Goal: Task Accomplishment & Management: Use online tool/utility

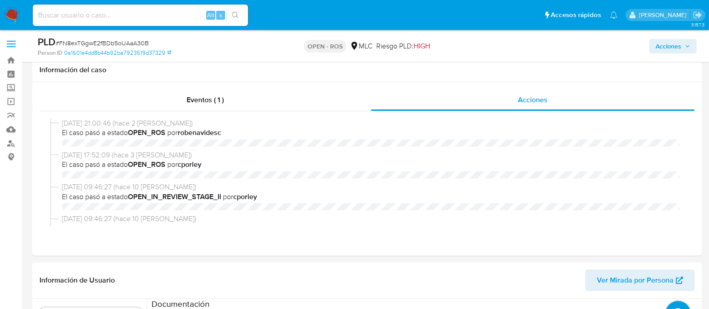
select select "10"
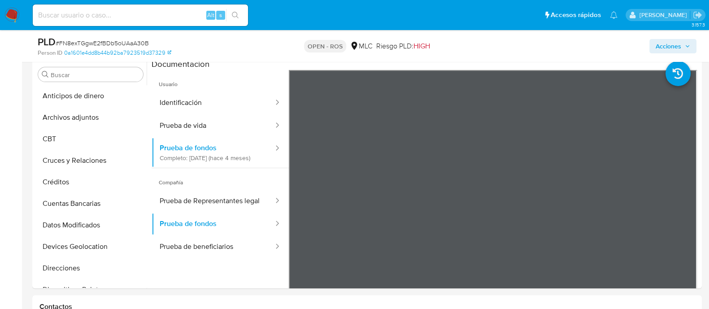
scroll to position [146, 0]
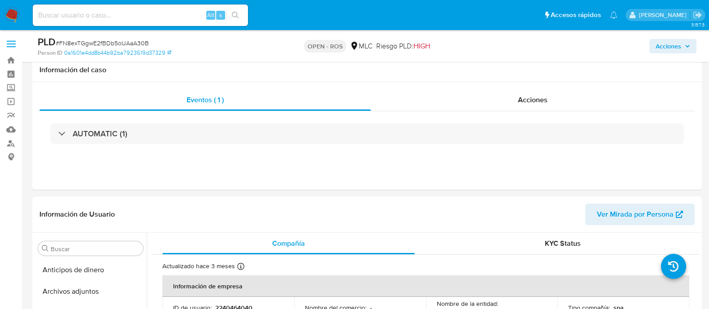
select select "10"
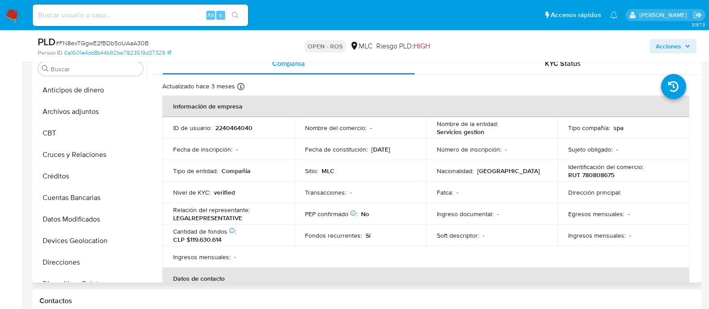
scroll to position [379, 0]
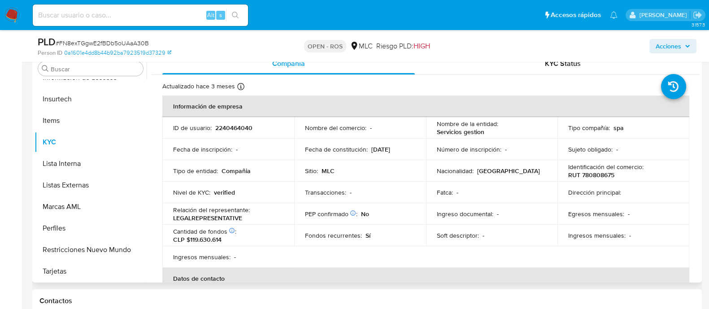
click at [447, 133] on p "Servicios gestion" at bounding box center [461, 132] width 48 height 8
click at [587, 178] on p "RUT 780808675" at bounding box center [592, 175] width 46 height 8
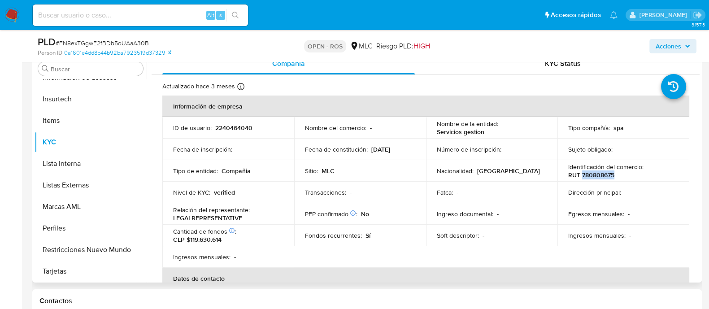
copy p "780808675"
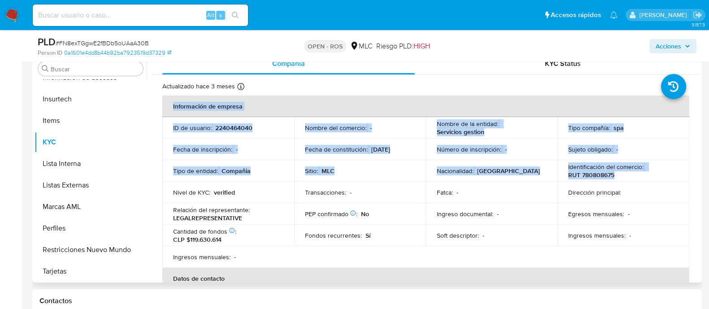
drag, startPoint x: 700, startPoint y: 109, endPoint x: 682, endPoint y: 172, distance: 65.9
click at [682, 172] on div "Buscar Anticipos de dinero Archivos adjuntos CBT Cruces y Relaciones Créditos C…" at bounding box center [367, 168] width 670 height 230
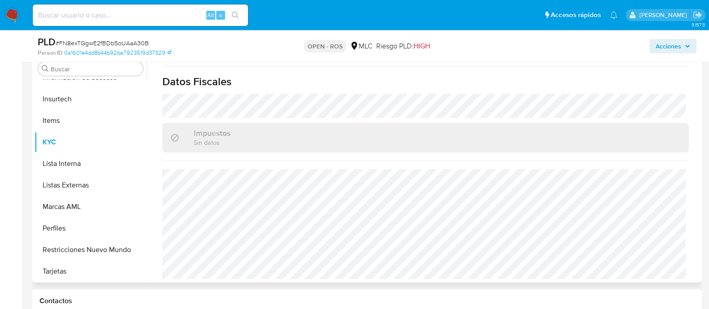
scroll to position [587, 0]
drag, startPoint x: 696, startPoint y: 222, endPoint x: 691, endPoint y: 190, distance: 31.7
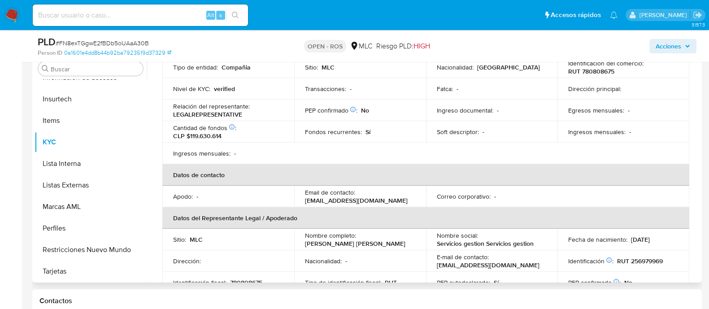
scroll to position [103, 0]
click at [363, 201] on p "empresaspa2025@gmail.com" at bounding box center [356, 201] width 103 height 8
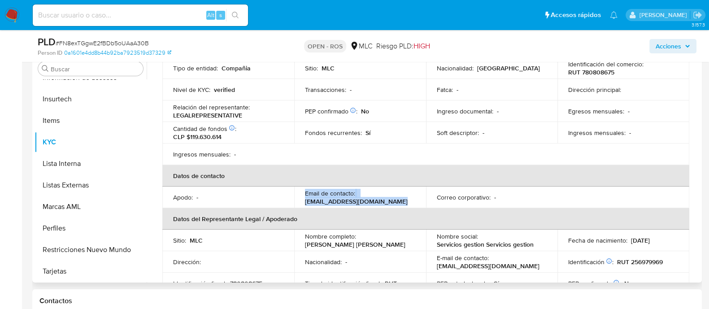
click at [363, 201] on p "empresaspa2025@gmail.com" at bounding box center [356, 201] width 103 height 8
drag, startPoint x: 304, startPoint y: 201, endPoint x: 393, endPoint y: 201, distance: 88.4
click at [393, 201] on div "Email de contacto : empresaspa2025@gmail.com" at bounding box center [360, 197] width 110 height 16
copy p "empresaspa2025@gmail.com"
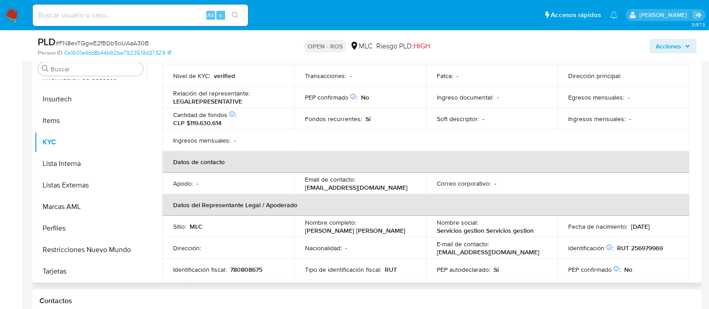
scroll to position [118, 0]
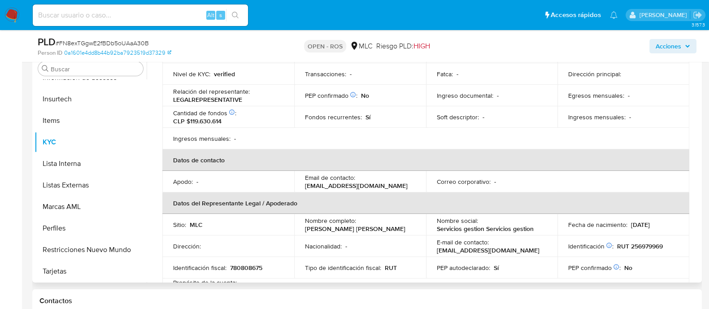
click at [335, 185] on p "empresaspa2025@gmail.com" at bounding box center [356, 186] width 103 height 8
drag, startPoint x: 304, startPoint y: 185, endPoint x: 399, endPoint y: 184, distance: 95.1
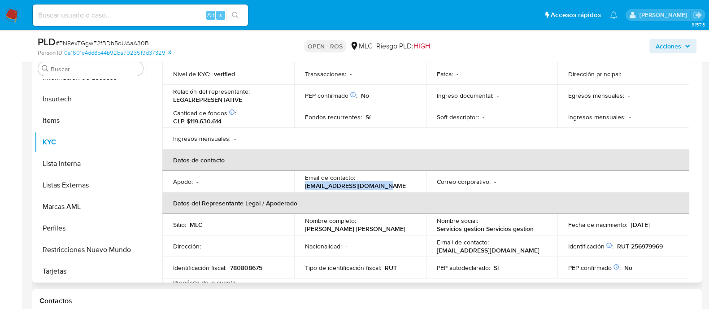
click at [399, 184] on div "Email de contacto : empresaspa2025@gmail.com" at bounding box center [360, 182] width 110 height 16
copy p "empresaspa2025@gmail.com"
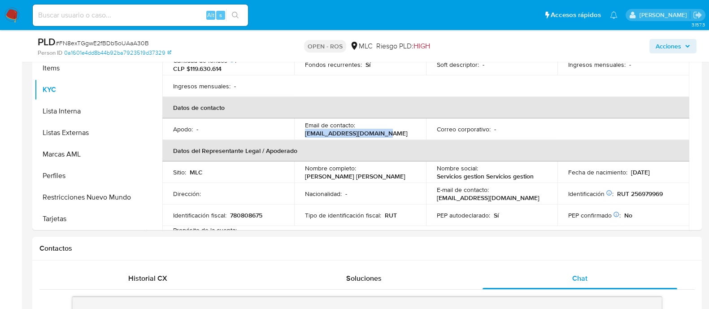
scroll to position [235, 0]
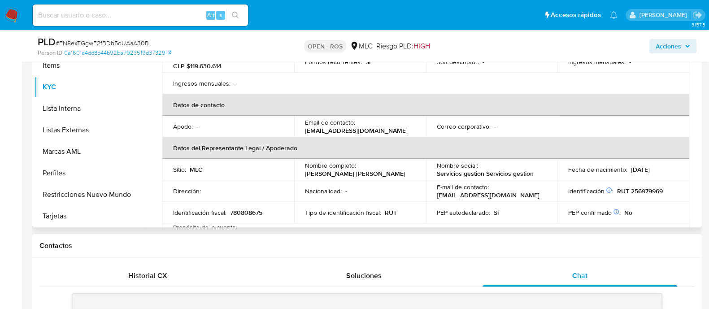
click at [352, 175] on p "Jose Domingo Aular Salazar" at bounding box center [355, 174] width 101 height 8
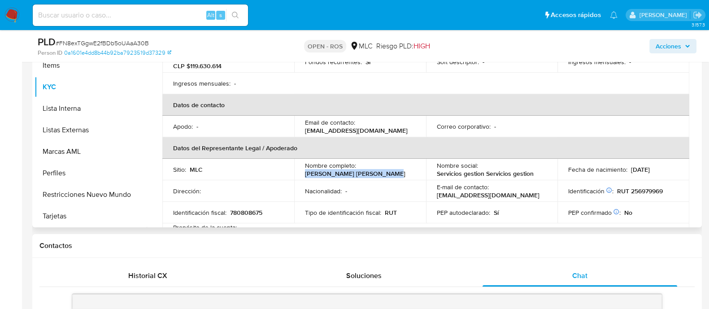
drag, startPoint x: 304, startPoint y: 172, endPoint x: 386, endPoint y: 172, distance: 82.1
click at [386, 172] on div "Nombre completo : Jose Domingo Aular Salazar" at bounding box center [360, 170] width 110 height 16
copy p "Jose Domingo Aular Salazar"
click at [648, 193] on p "RUT 256979969" at bounding box center [640, 191] width 46 height 8
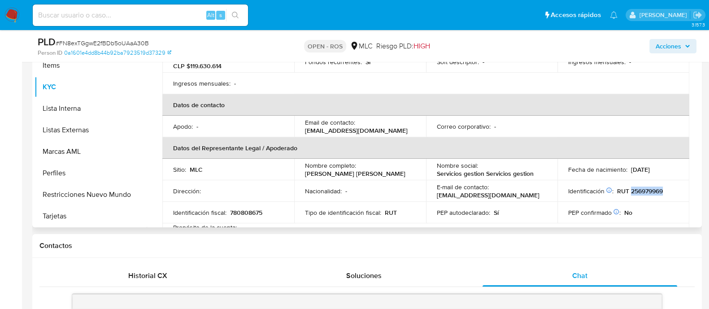
copy p "256979969"
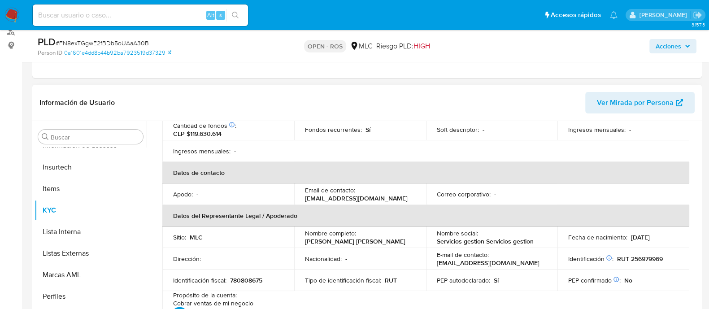
scroll to position [179, 0]
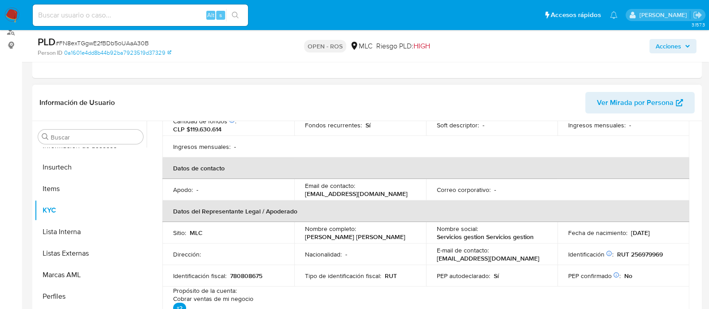
click at [647, 254] on p "RUT 256979969" at bounding box center [640, 254] width 46 height 8
copy p "256979969"
click at [337, 192] on p "empresaspa2025@gmail.com" at bounding box center [356, 194] width 103 height 8
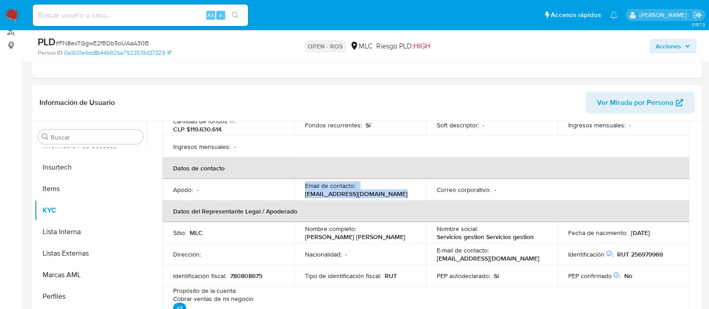
click at [337, 192] on p "empresaspa2025@gmail.com" at bounding box center [356, 194] width 103 height 8
drag, startPoint x: 303, startPoint y: 193, endPoint x: 394, endPoint y: 194, distance: 90.6
click at [394, 194] on td "Email de contacto : empresaspa2025@gmail.com" at bounding box center [360, 190] width 132 height 22
copy p "empresaspa2025@gmail.com"
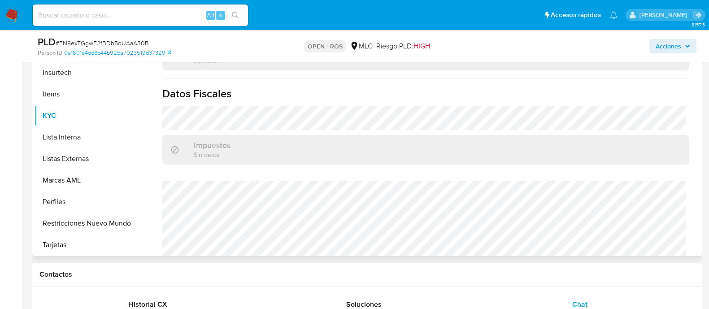
scroll to position [0, 0]
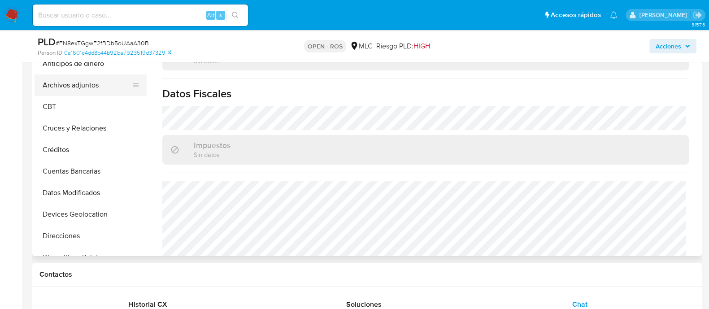
click at [88, 84] on button "Archivos adjuntos" at bounding box center [87, 85] width 105 height 22
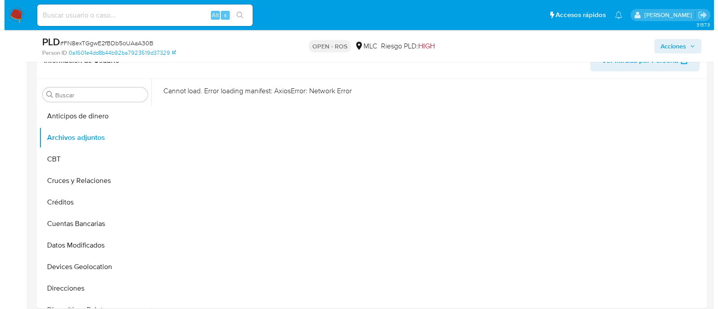
scroll to position [157, 0]
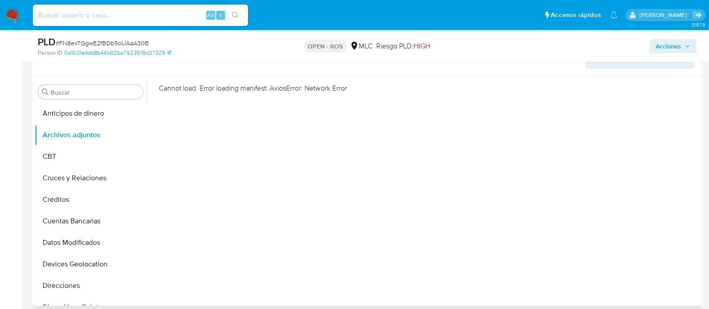
click at [456, 275] on div "Cannot load. Error loading manifest: AxiosError: Network Error" at bounding box center [423, 191] width 553 height 230
click at [70, 157] on button "CBT" at bounding box center [87, 157] width 105 height 22
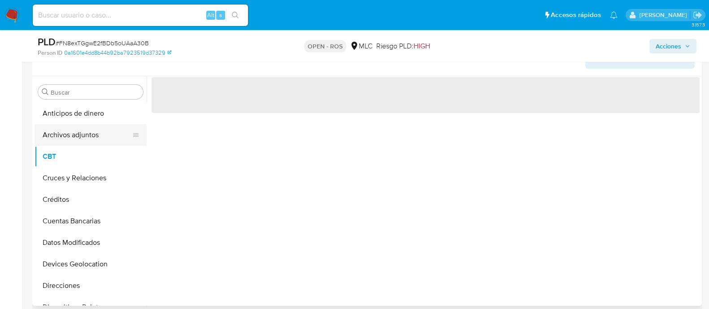
click at [75, 143] on button "Archivos adjuntos" at bounding box center [87, 135] width 105 height 22
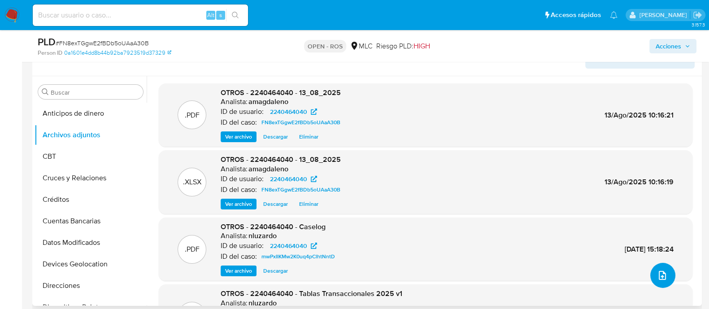
click at [661, 277] on icon "upload-file" at bounding box center [662, 275] width 11 height 11
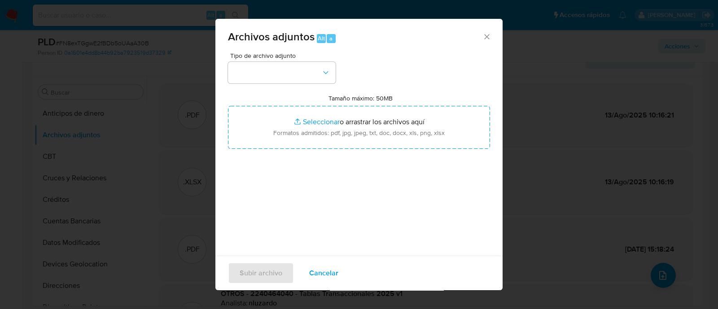
click at [309, 59] on div "Tipo de archivo adjunto" at bounding box center [282, 68] width 108 height 31
click at [316, 71] on button "button" at bounding box center [282, 73] width 108 height 22
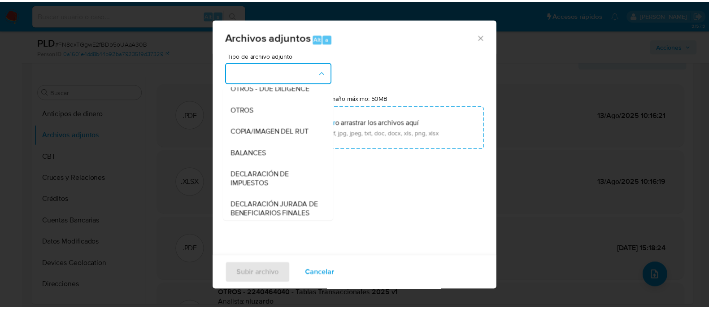
scroll to position [144, 0]
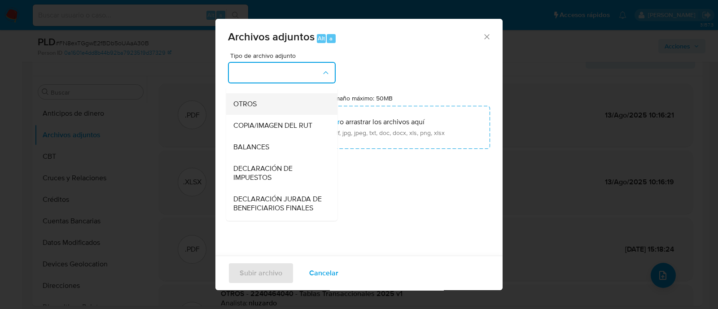
click at [293, 111] on div "OTROS" at bounding box center [279, 104] width 92 height 22
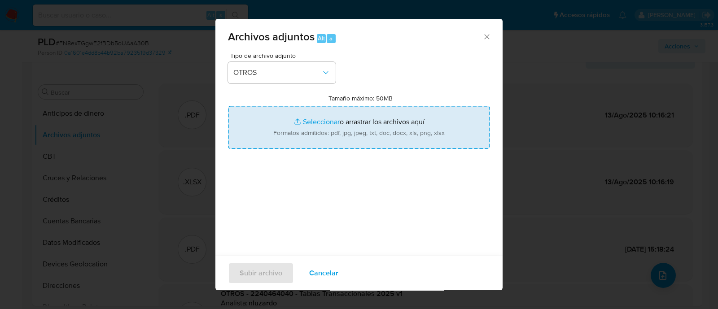
click at [312, 121] on input "Tamaño máximo: 50MB Seleccionar archivos" at bounding box center [359, 127] width 262 height 43
type input "C:\fakepath\UAF ROS #1253.pdf"
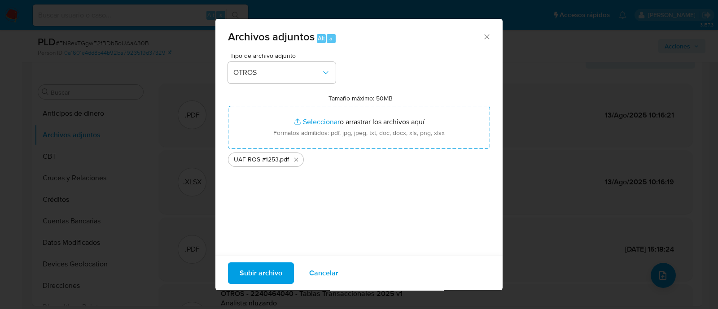
click at [262, 277] on span "Subir archivo" at bounding box center [261, 273] width 43 height 20
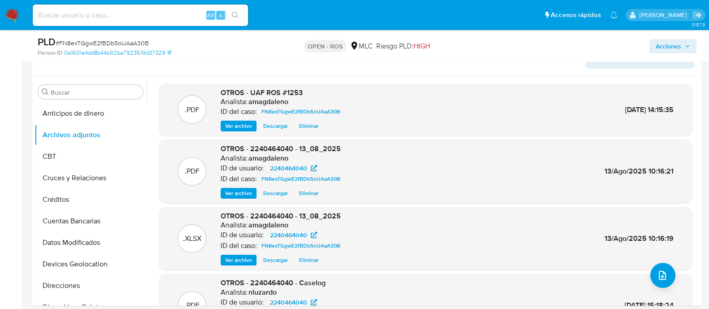
click at [669, 44] on span "Acciones" at bounding box center [669, 46] width 26 height 14
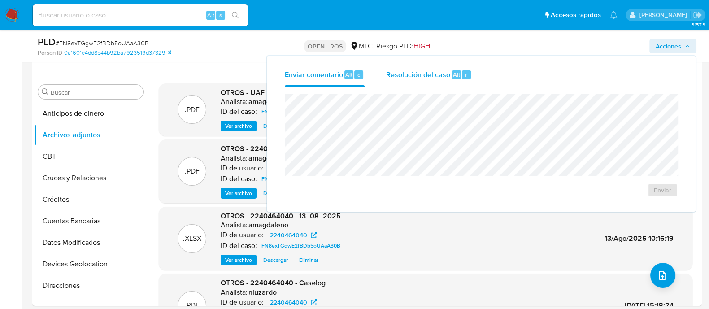
click at [419, 76] on span "Resolución del caso" at bounding box center [418, 74] width 64 height 10
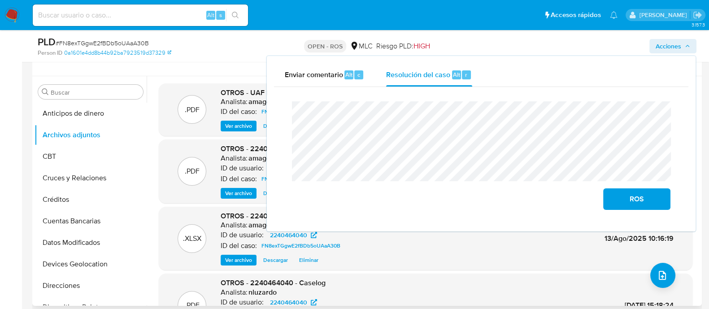
click at [212, 64] on header "Información de Usuario Ver Mirada por Persona" at bounding box center [367, 58] width 656 height 22
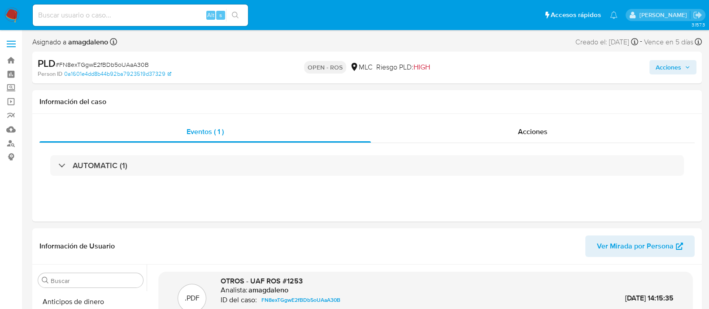
scroll to position [17, 0]
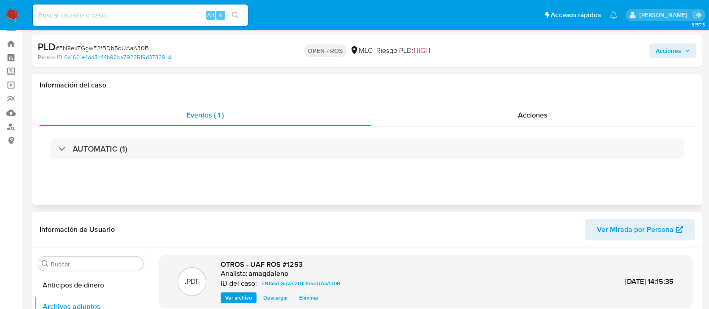
click at [500, 102] on div "Eventos ( 1 ) Acciones AUTOMATIC (1)" at bounding box center [367, 151] width 670 height 108
click at [499, 111] on div "Acciones" at bounding box center [533, 116] width 324 height 22
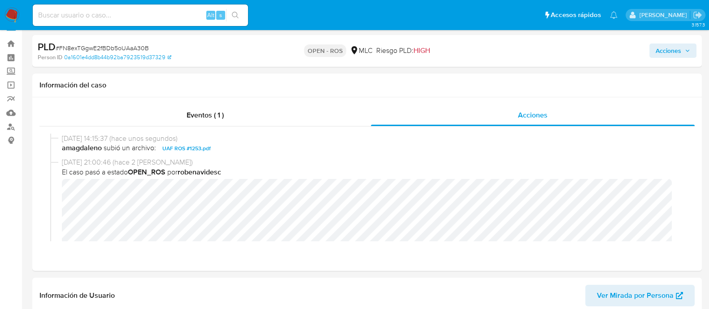
click at [661, 50] on span "Acciones" at bounding box center [669, 51] width 26 height 14
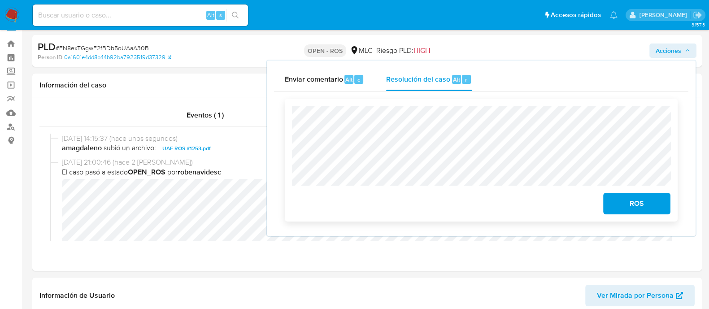
click at [639, 199] on span "ROS" at bounding box center [637, 204] width 44 height 20
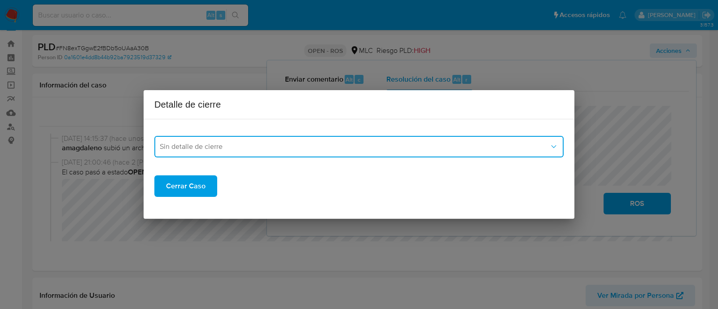
click at [341, 144] on span "Sin detalle de cierre" at bounding box center [354, 146] width 389 height 9
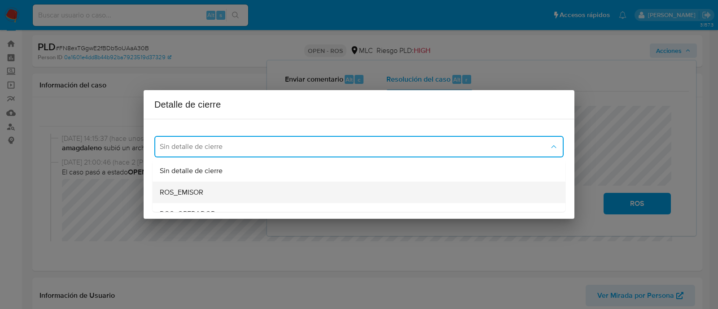
click at [232, 196] on div "ROS_EMISOR" at bounding box center [356, 193] width 393 height 22
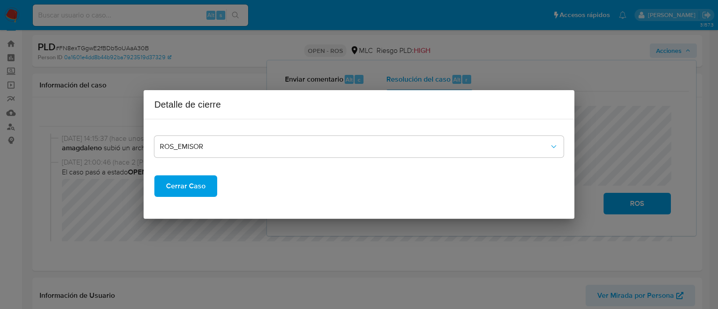
click at [197, 183] on span "Cerrar Caso" at bounding box center [185, 186] width 39 height 20
